Goal: Navigation & Orientation: Find specific page/section

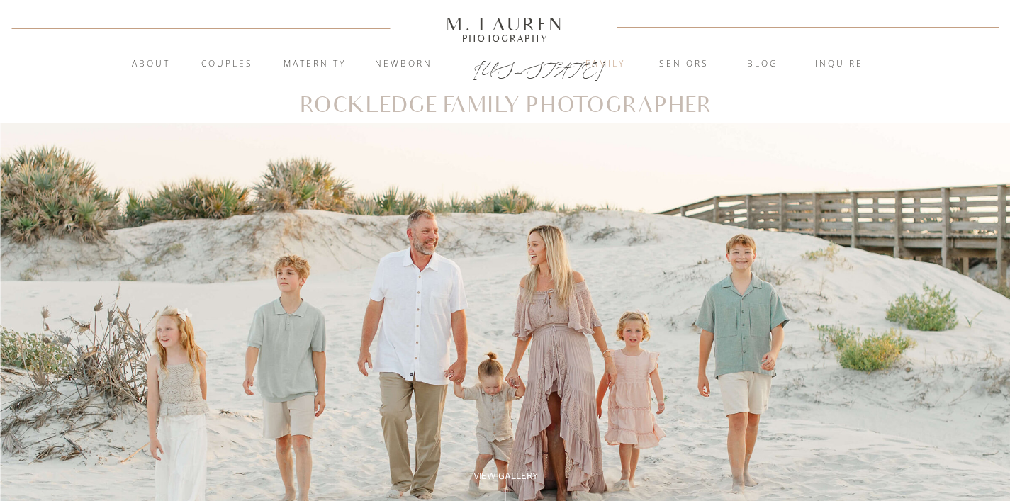
click at [622, 67] on nav "Family" at bounding box center [605, 64] width 77 height 14
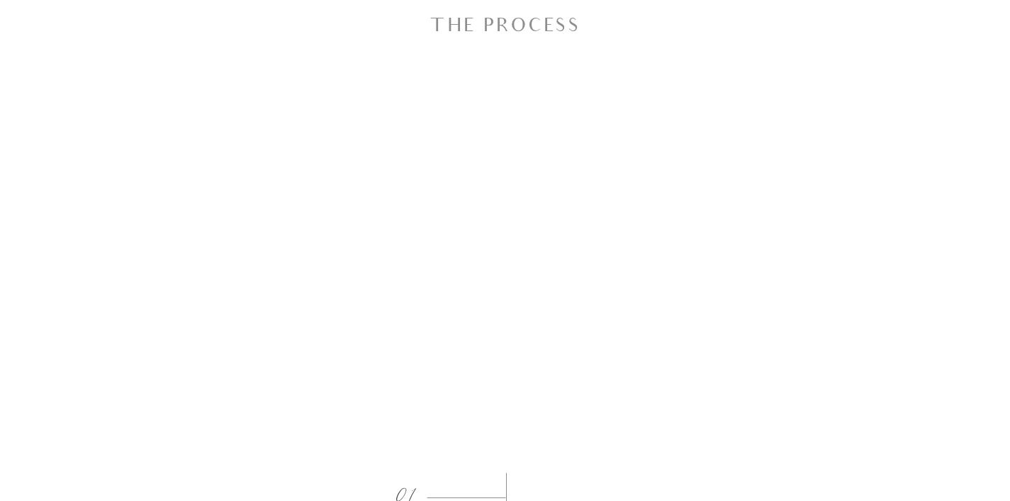
scroll to position [1420, 0]
